Goal: Find specific page/section: Find specific page/section

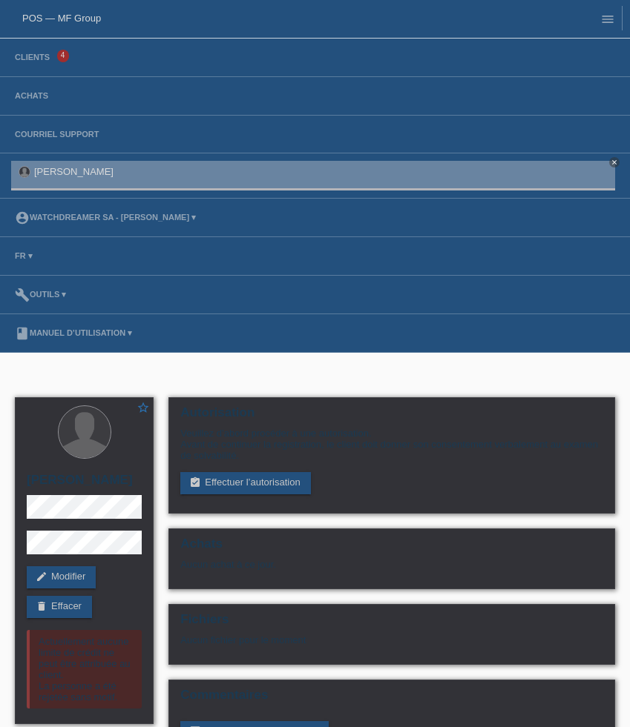
click at [608, 19] on icon "menu" at bounding box center [607, 19] width 15 height 15
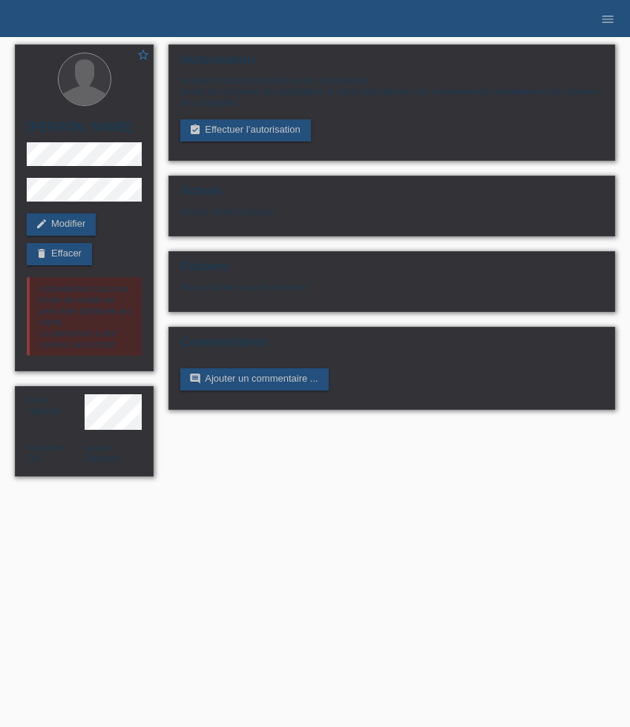
click at [619, 25] on li "menu" at bounding box center [607, 19] width 30 height 38
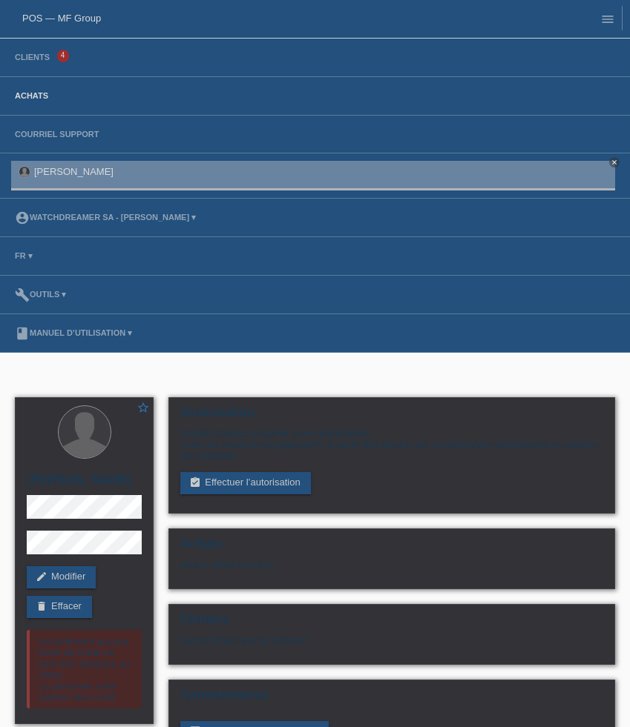
click at [32, 98] on link "Achats" at bounding box center [31, 95] width 48 height 9
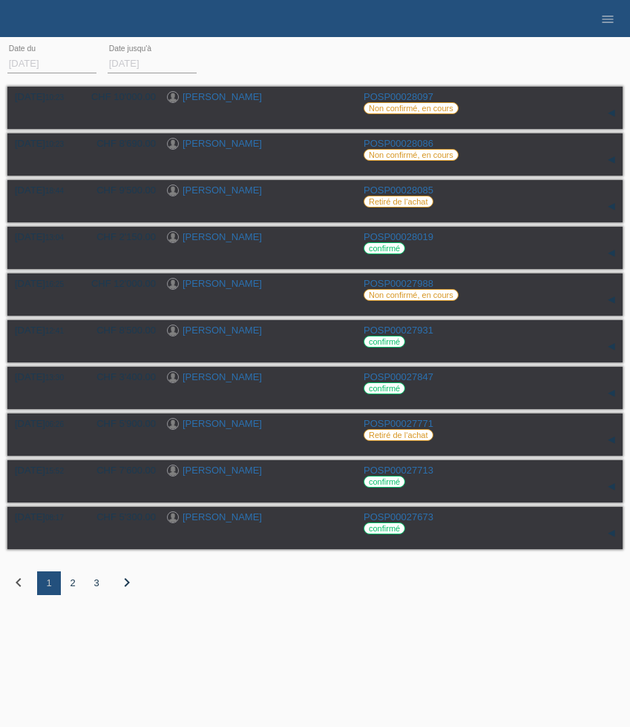
click at [72, 590] on div "2" at bounding box center [73, 584] width 24 height 24
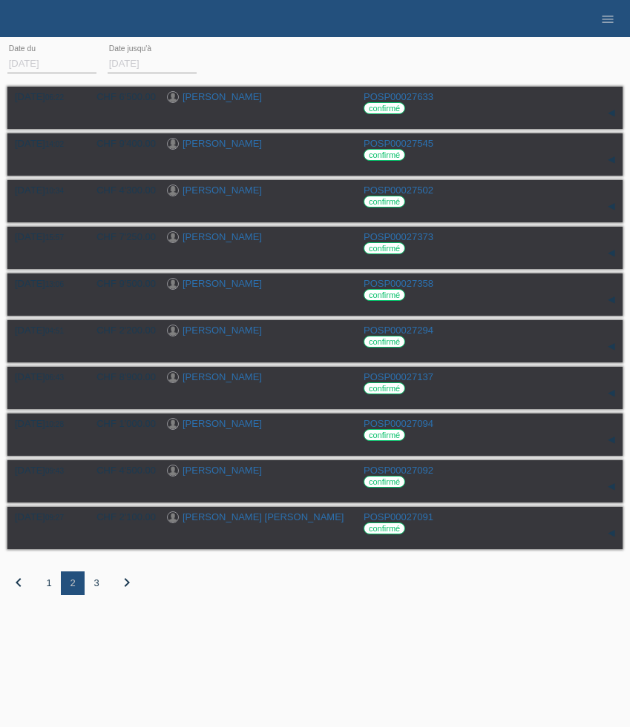
click at [101, 589] on div "3" at bounding box center [97, 584] width 24 height 24
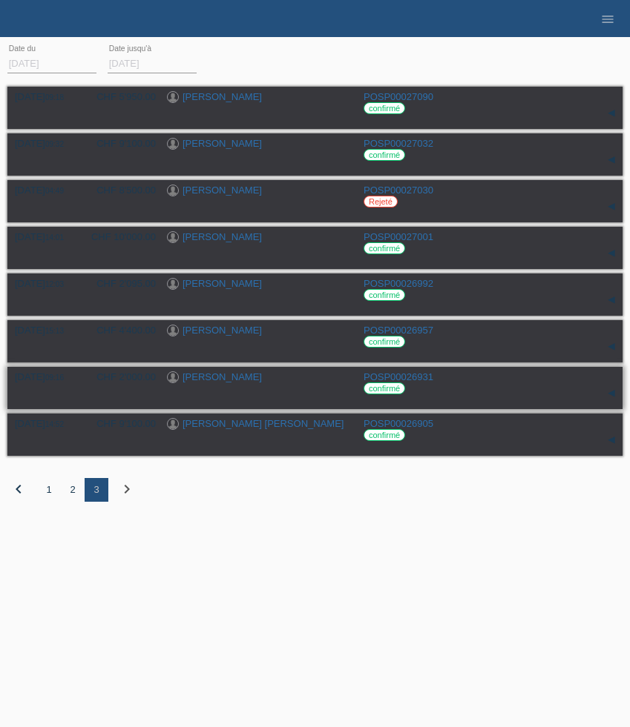
click at [203, 383] on link "Josselyn Tisalema" at bounding box center [221, 376] width 79 height 11
